Goal: Answer question/provide support

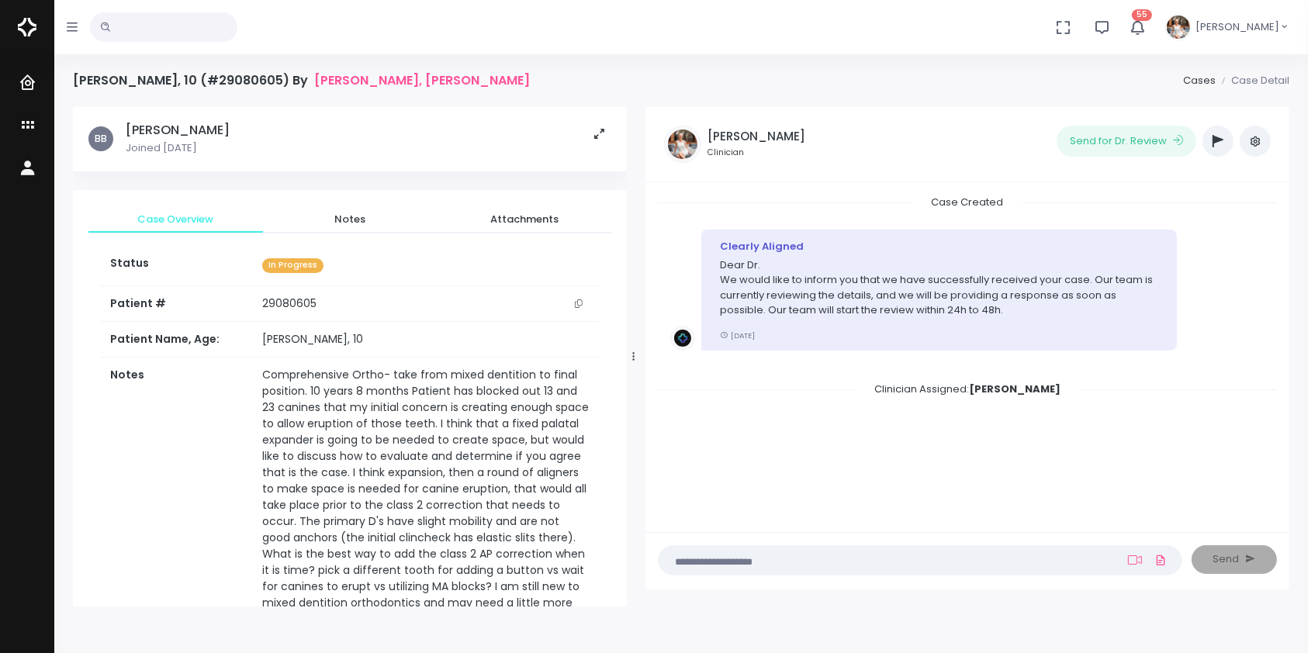
click at [783, 565] on textarea at bounding box center [890, 560] width 444 height 17
click at [895, 567] on textarea at bounding box center [890, 560] width 444 height 17
click at [1137, 563] on icon at bounding box center [1135, 560] width 14 height 12
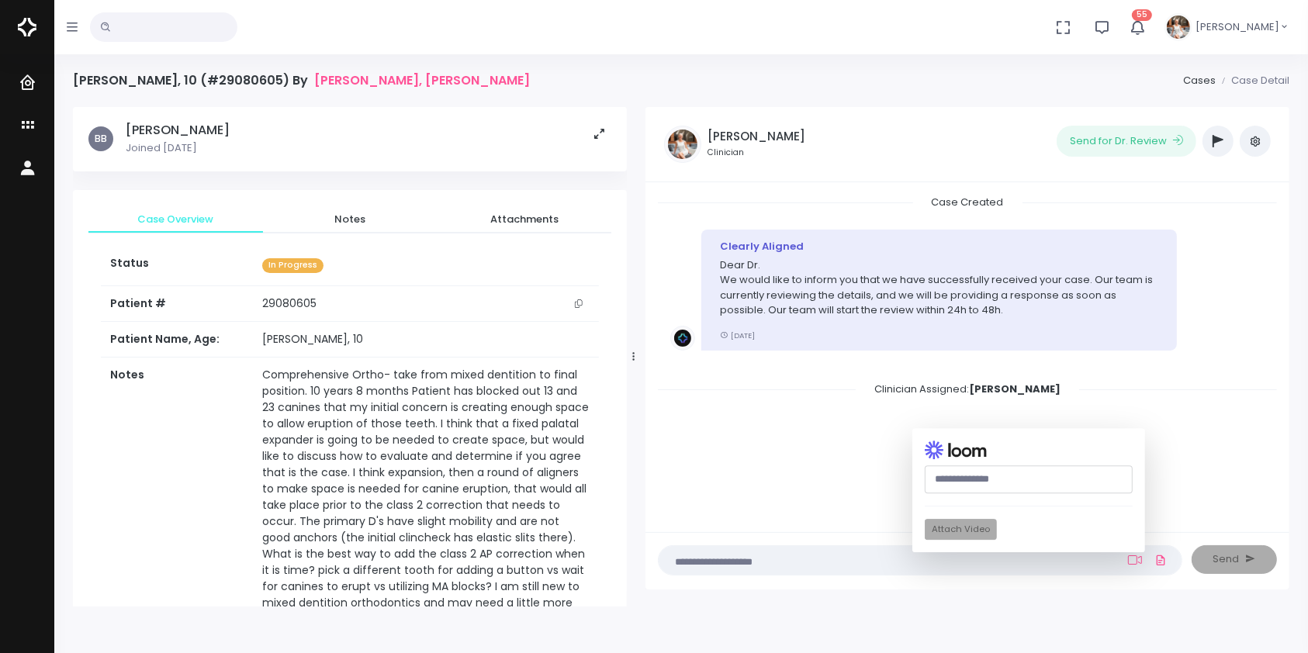
click at [1054, 482] on input "text" at bounding box center [1029, 480] width 208 height 29
paste input "**********"
type input "**********"
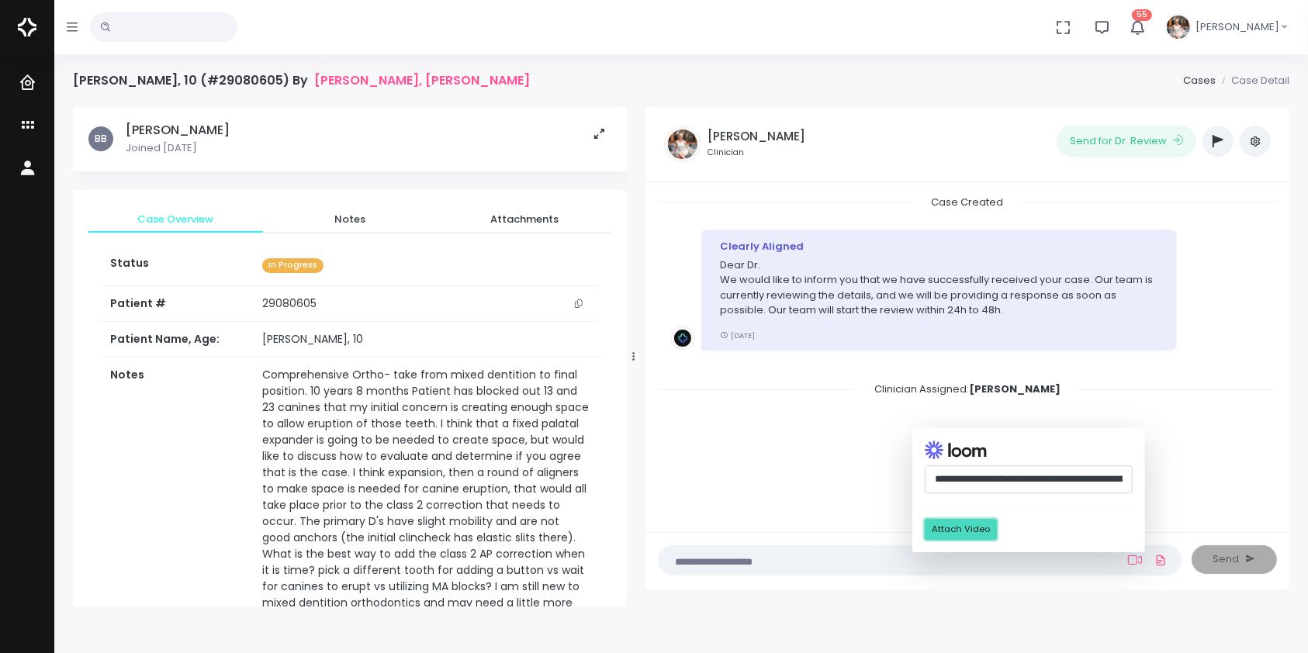
click at [989, 531] on button "Attach Video" at bounding box center [961, 530] width 72 height 21
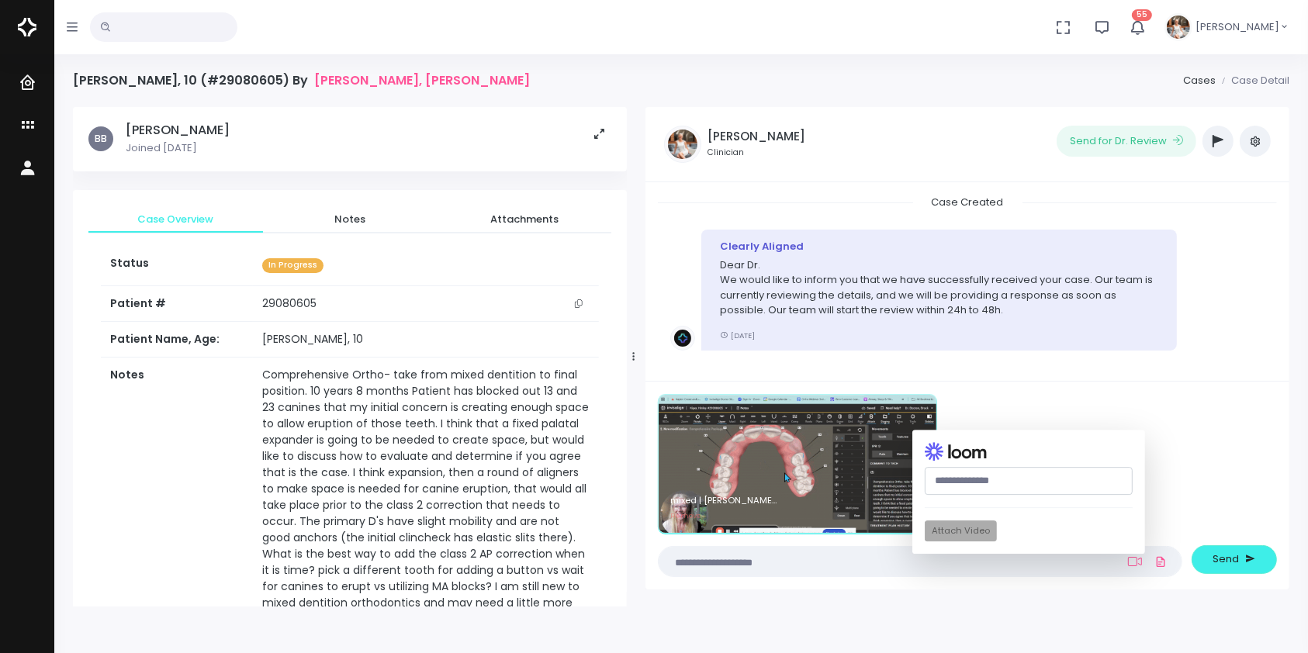
click at [858, 562] on textarea at bounding box center [890, 561] width 444 height 17
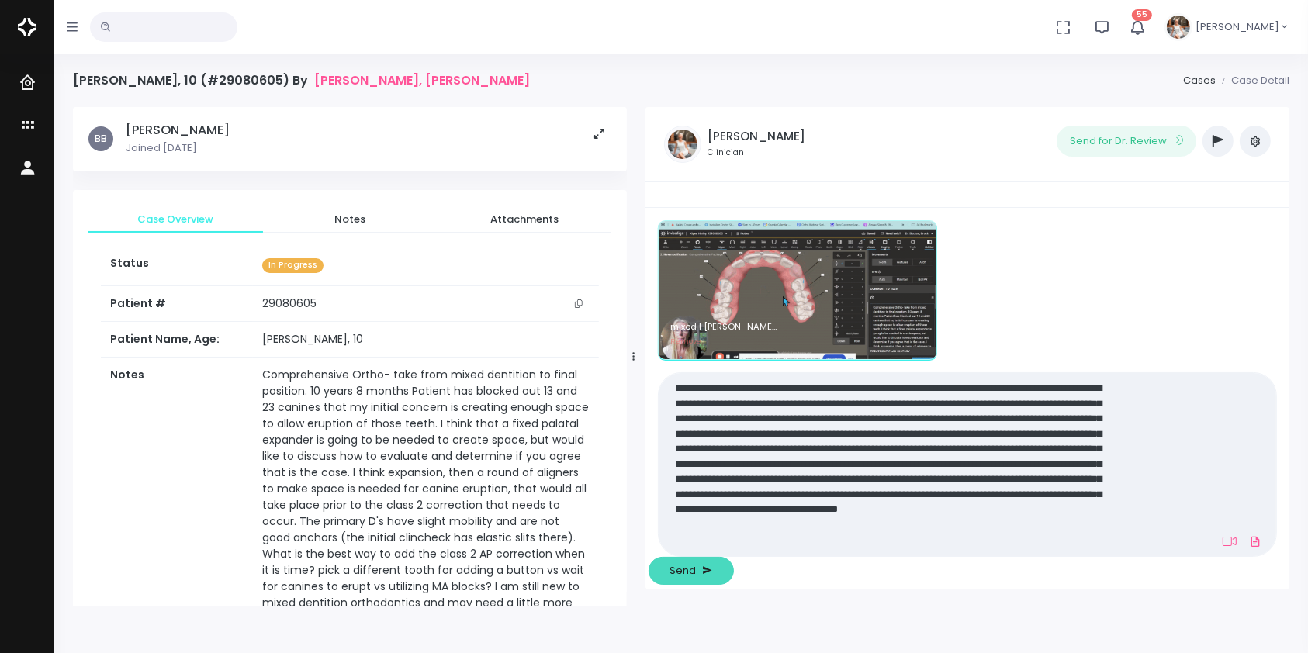
type textarea "**********"
click at [713, 563] on icon "submit" at bounding box center [708, 570] width 10 height 15
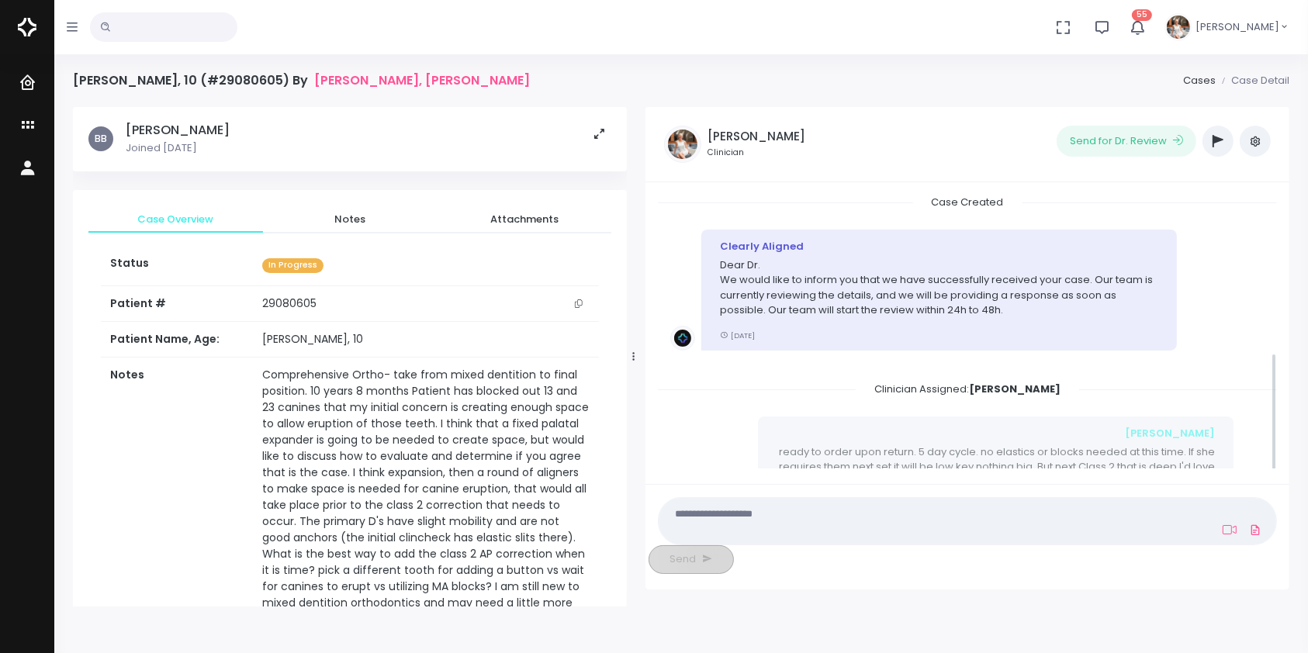
scroll to position [325, 0]
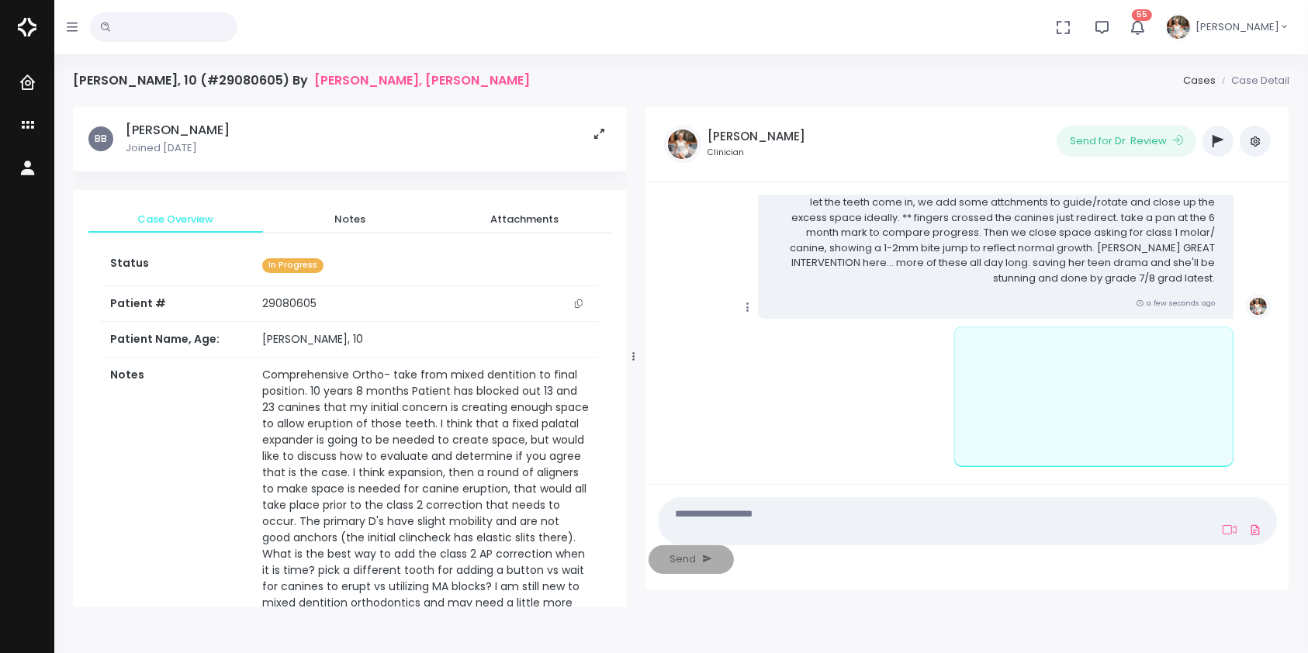
click at [749, 310] on icon "scrollable content" at bounding box center [748, 307] width 14 height 14
click at [809, 345] on link "Mark as Video Review" at bounding box center [819, 338] width 161 height 24
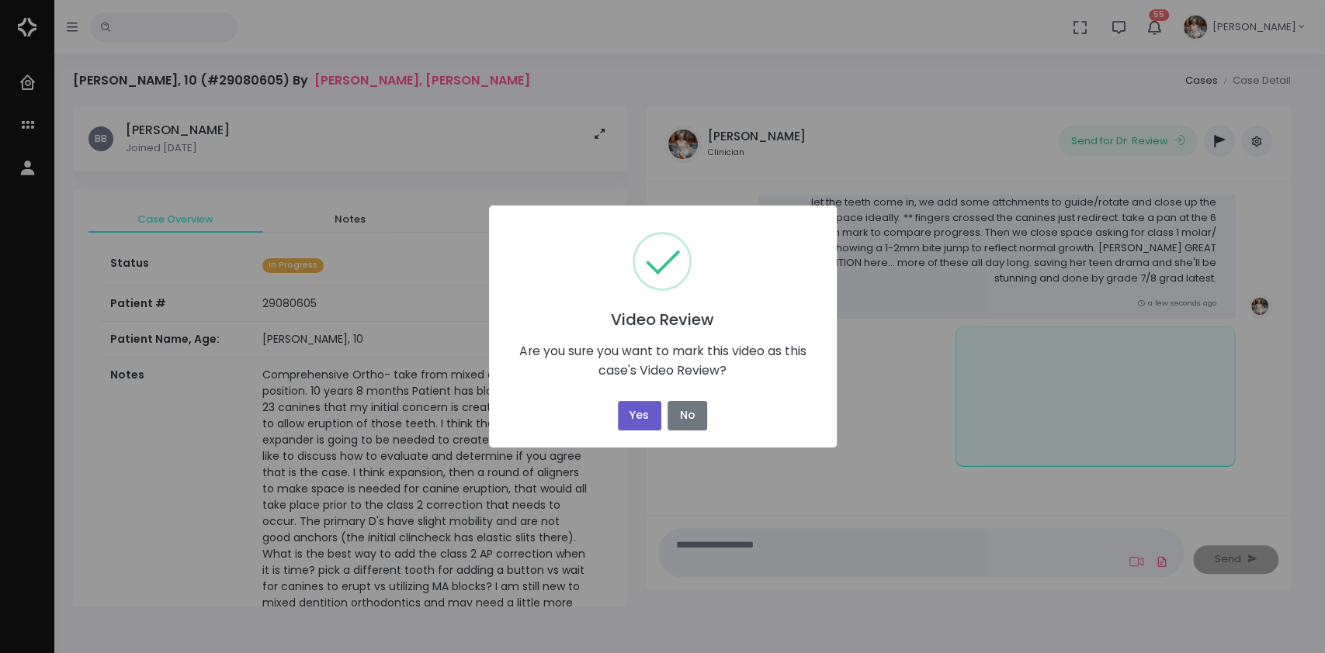
click at [636, 418] on button "Yes" at bounding box center [639, 416] width 43 height 30
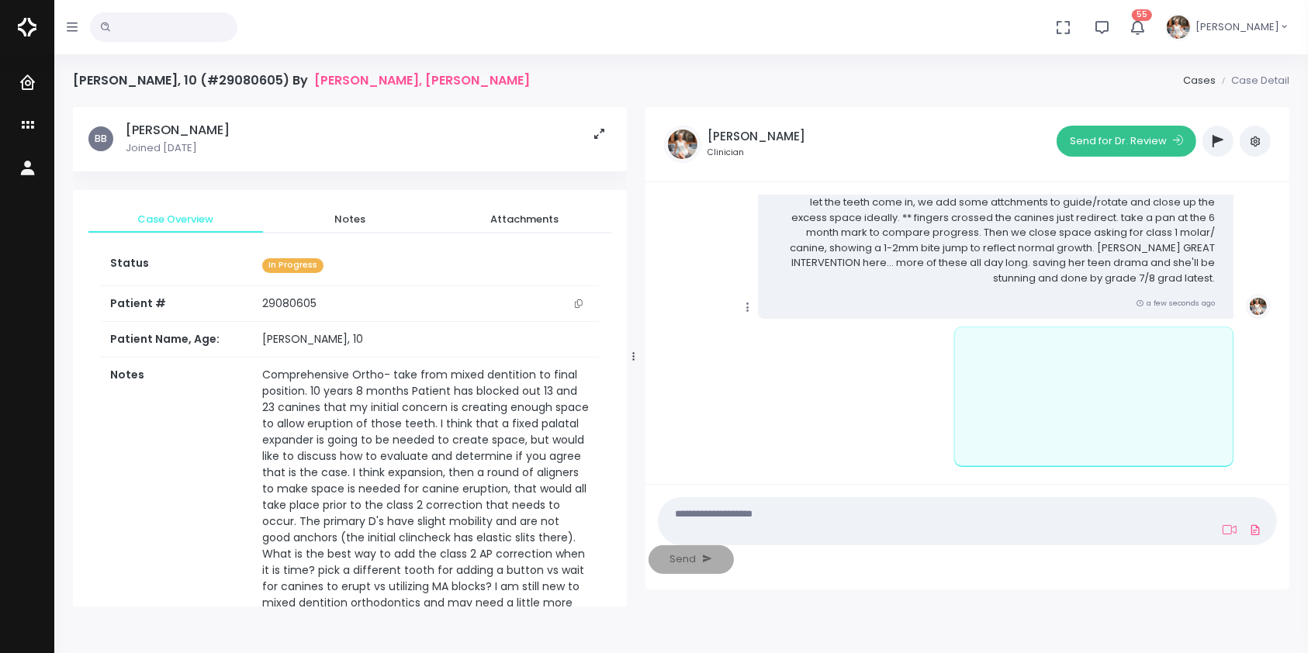
click at [1128, 139] on button "Send for Dr. Review" at bounding box center [1127, 141] width 140 height 31
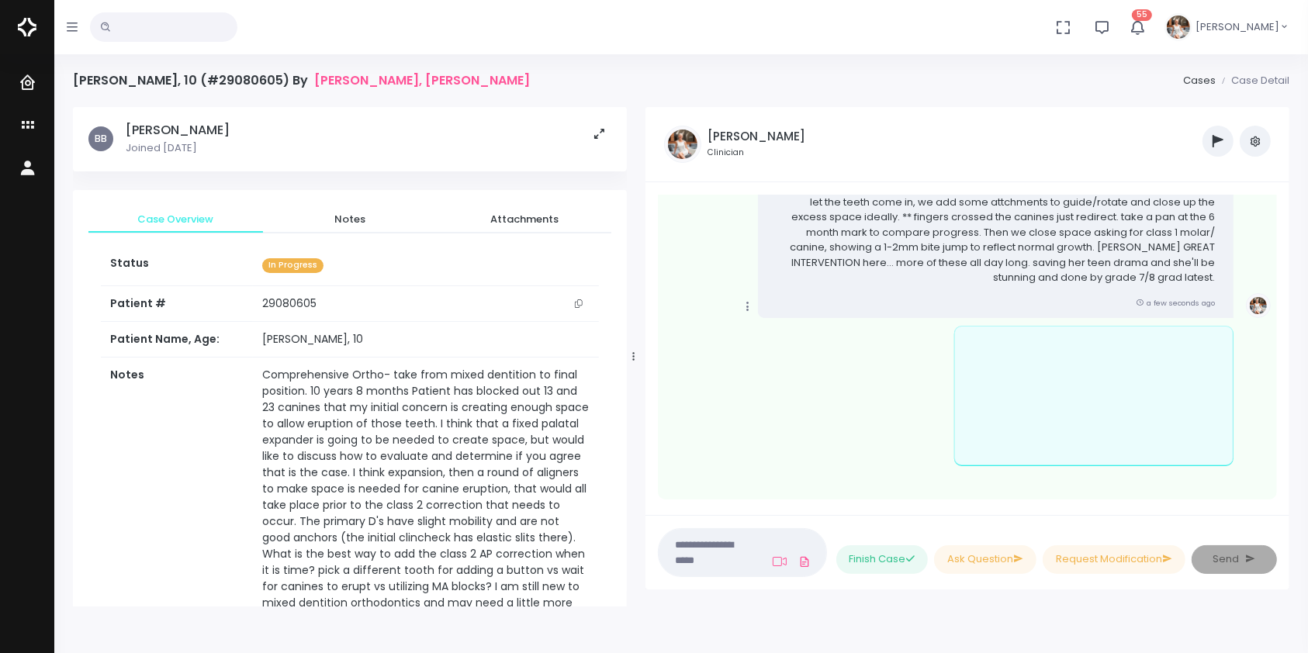
scroll to position [635, 0]
